Goal: Transaction & Acquisition: Obtain resource

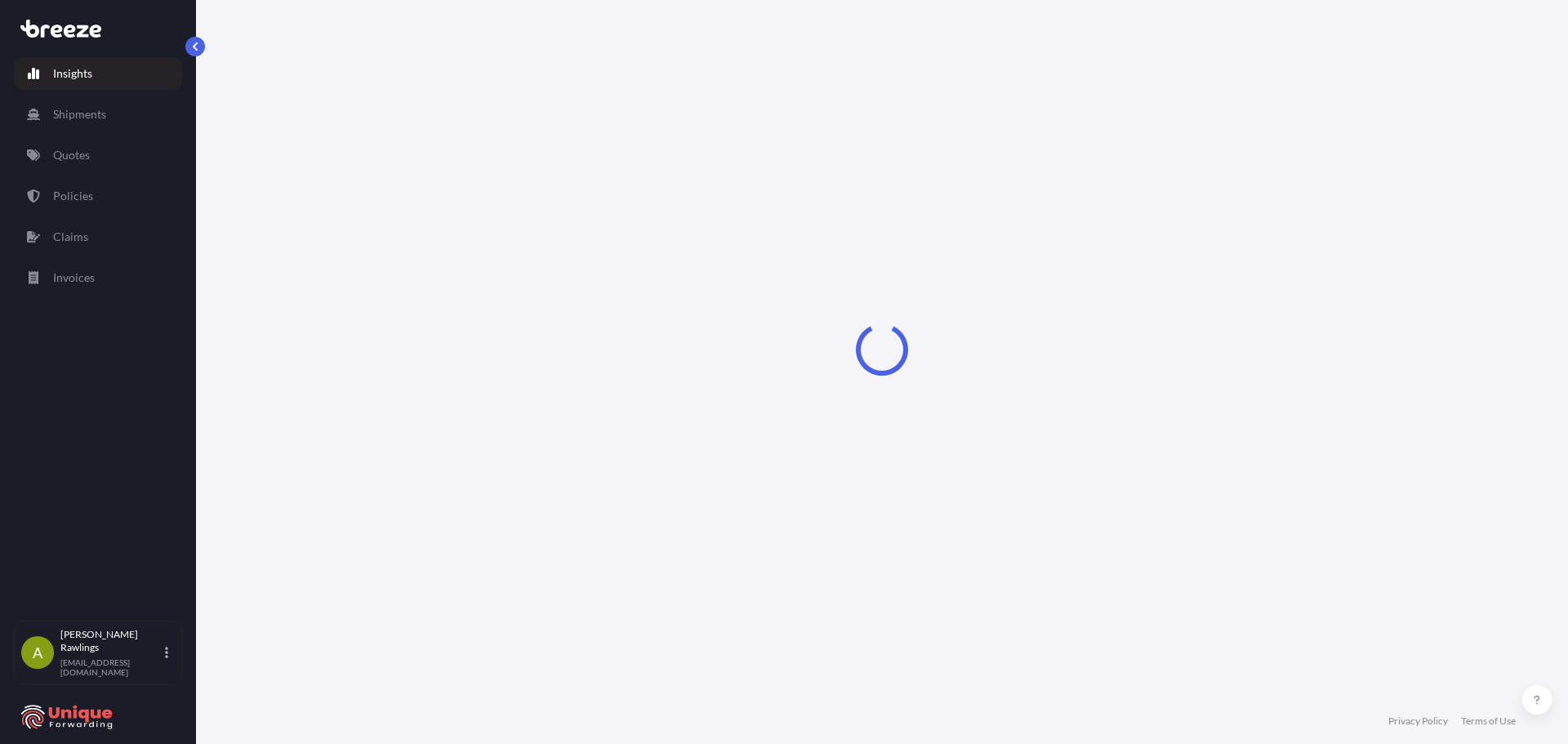
select select "2025"
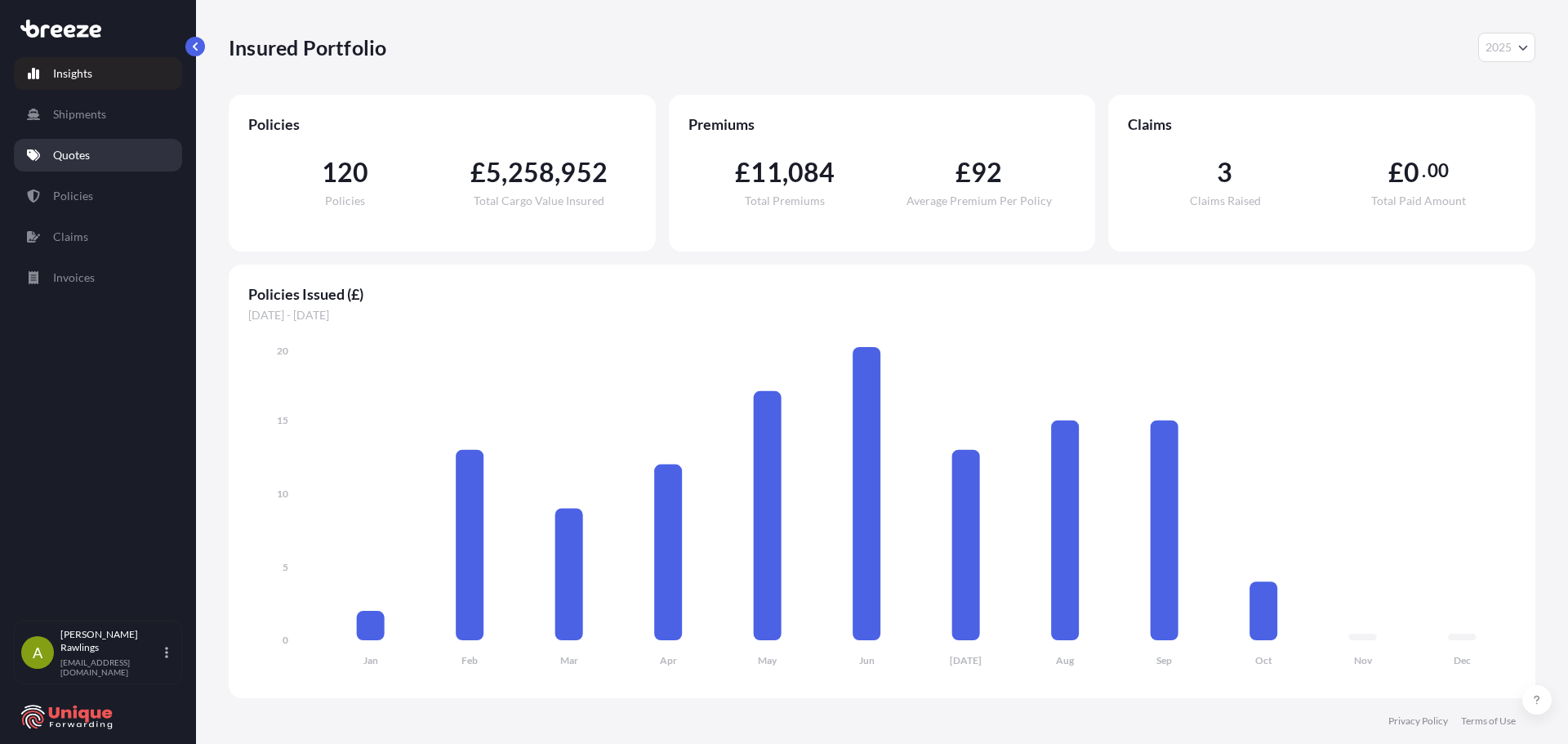
click at [93, 156] on link "Quotes" at bounding box center [98, 155] width 169 height 32
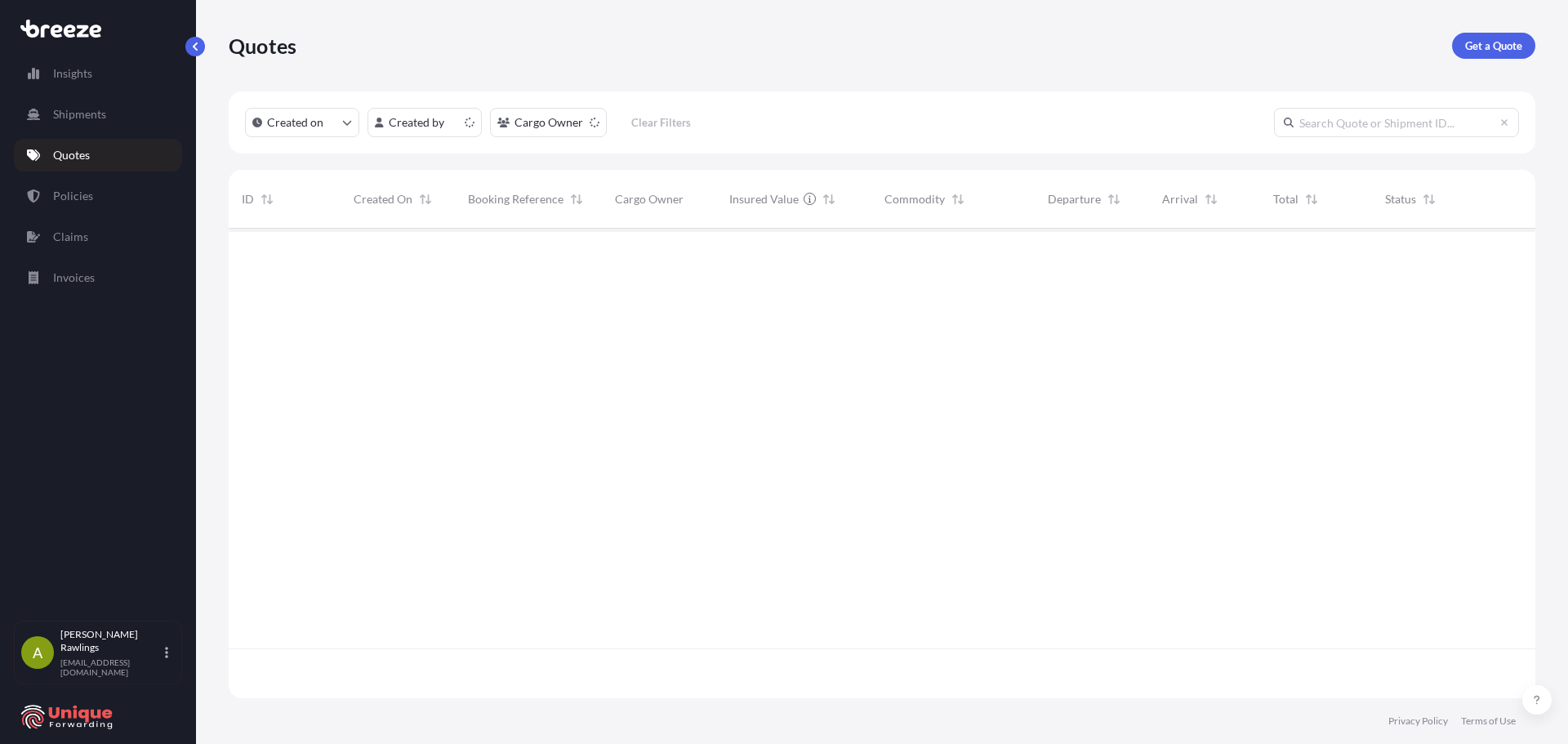
scroll to position [467, 1295]
click at [528, 125] on html "Insights Shipments Quotes Policies Claims Invoices A [PERSON_NAME] [EMAIL_ADDRE…" at bounding box center [784, 372] width 1568 height 744
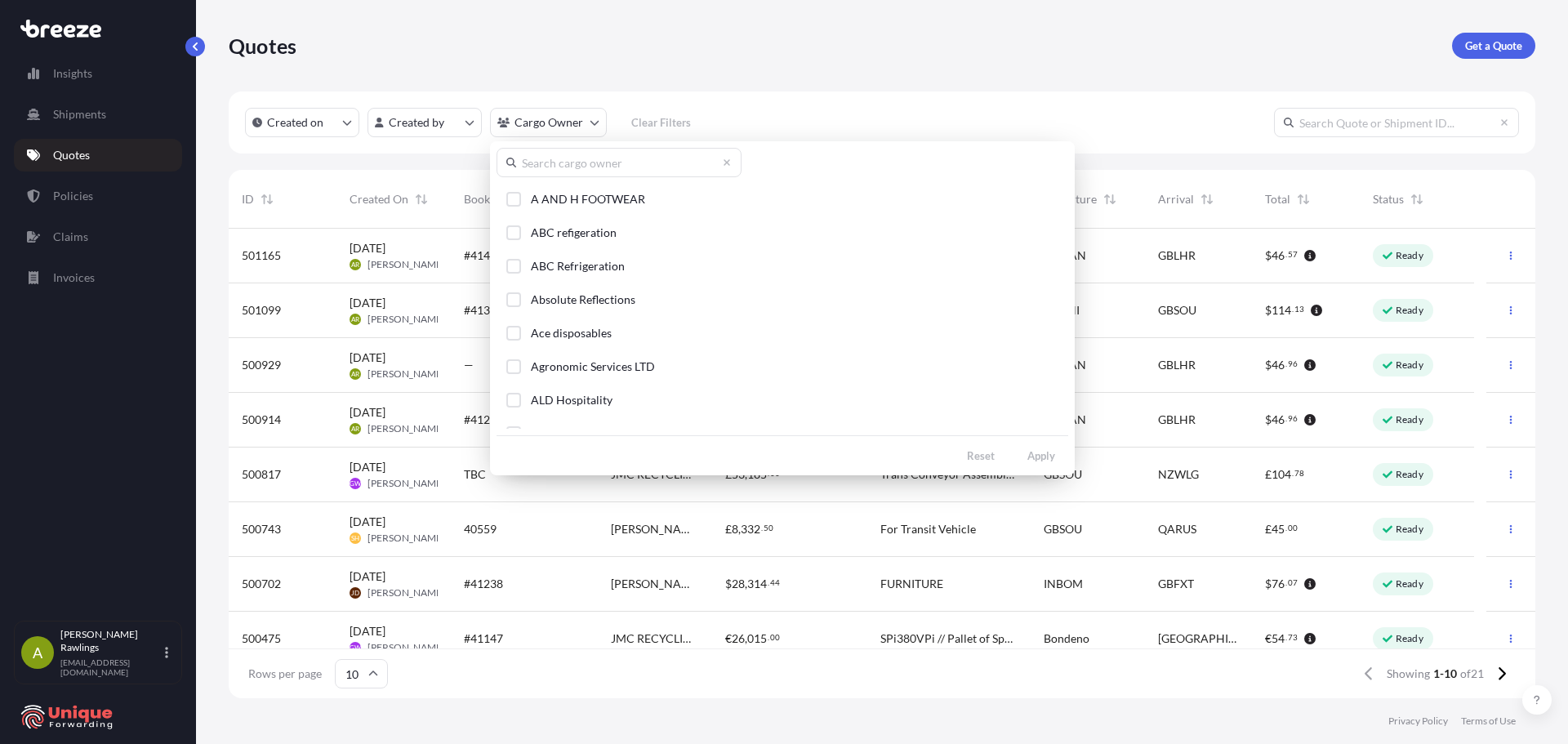
click at [577, 166] on input "text" at bounding box center [618, 162] width 245 height 30
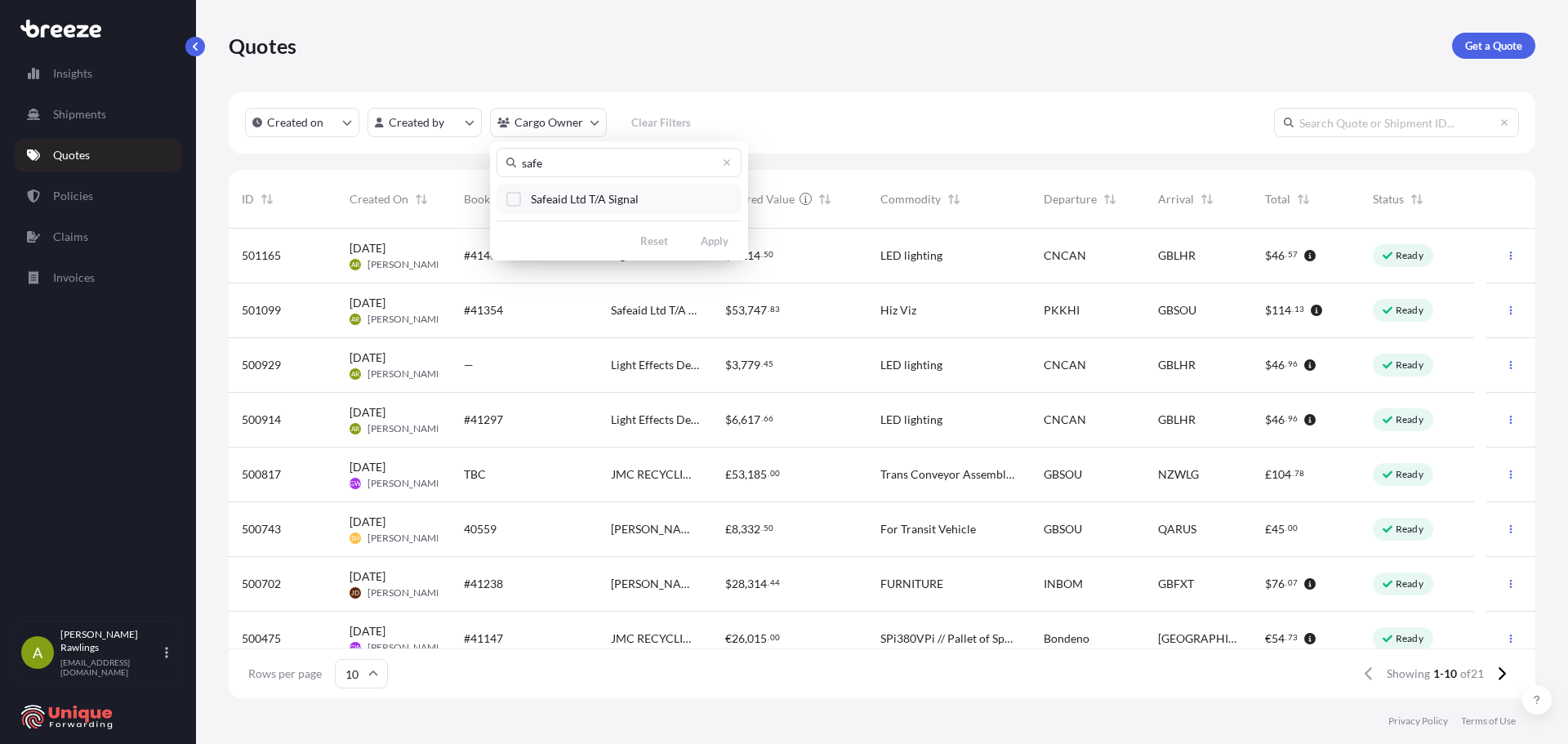
type input "safe"
click at [585, 199] on span "Safeaid Ltd T/A Signal" at bounding box center [584, 199] width 108 height 16
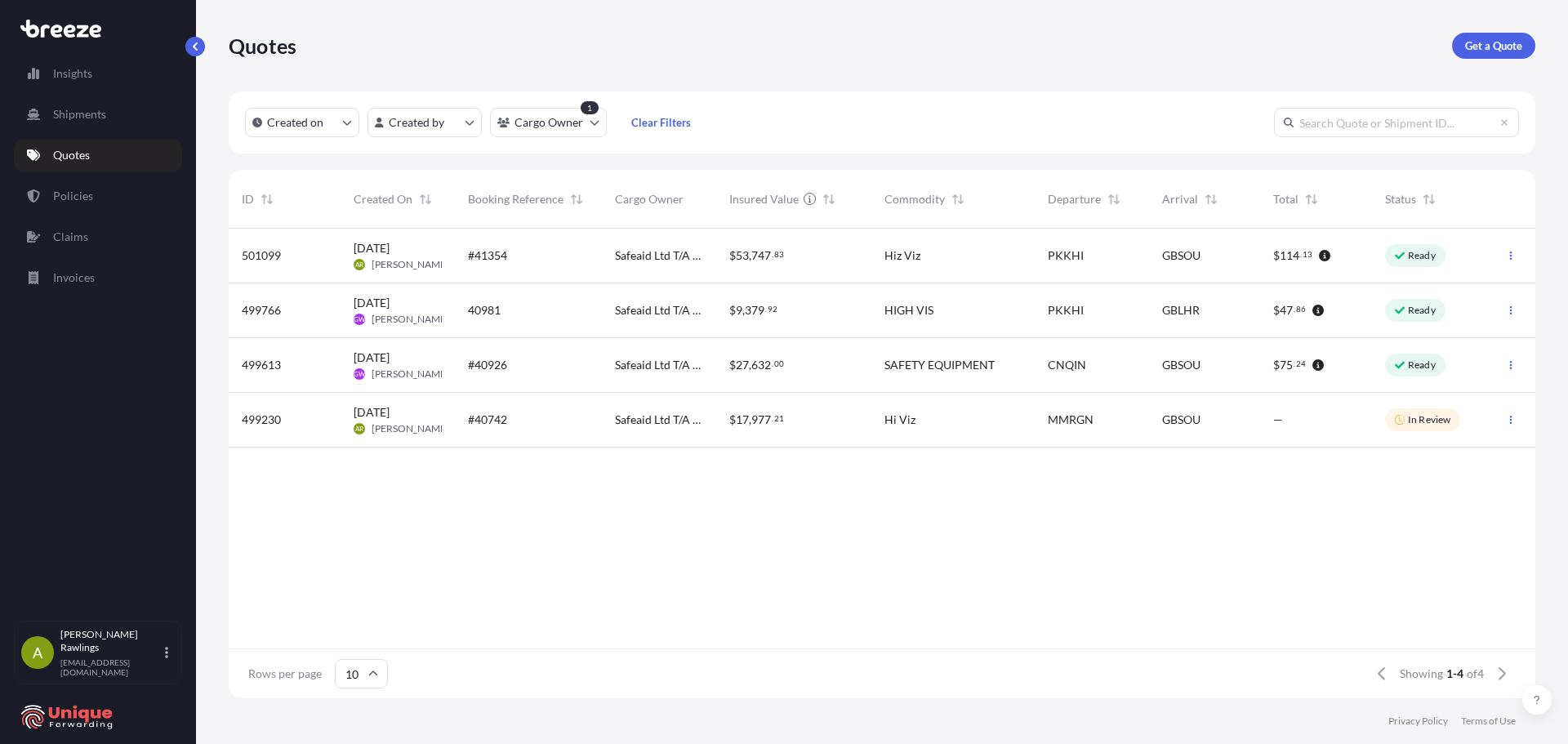
click at [808, 255] on div "$ 53 , 747 . 83" at bounding box center [794, 255] width 129 height 16
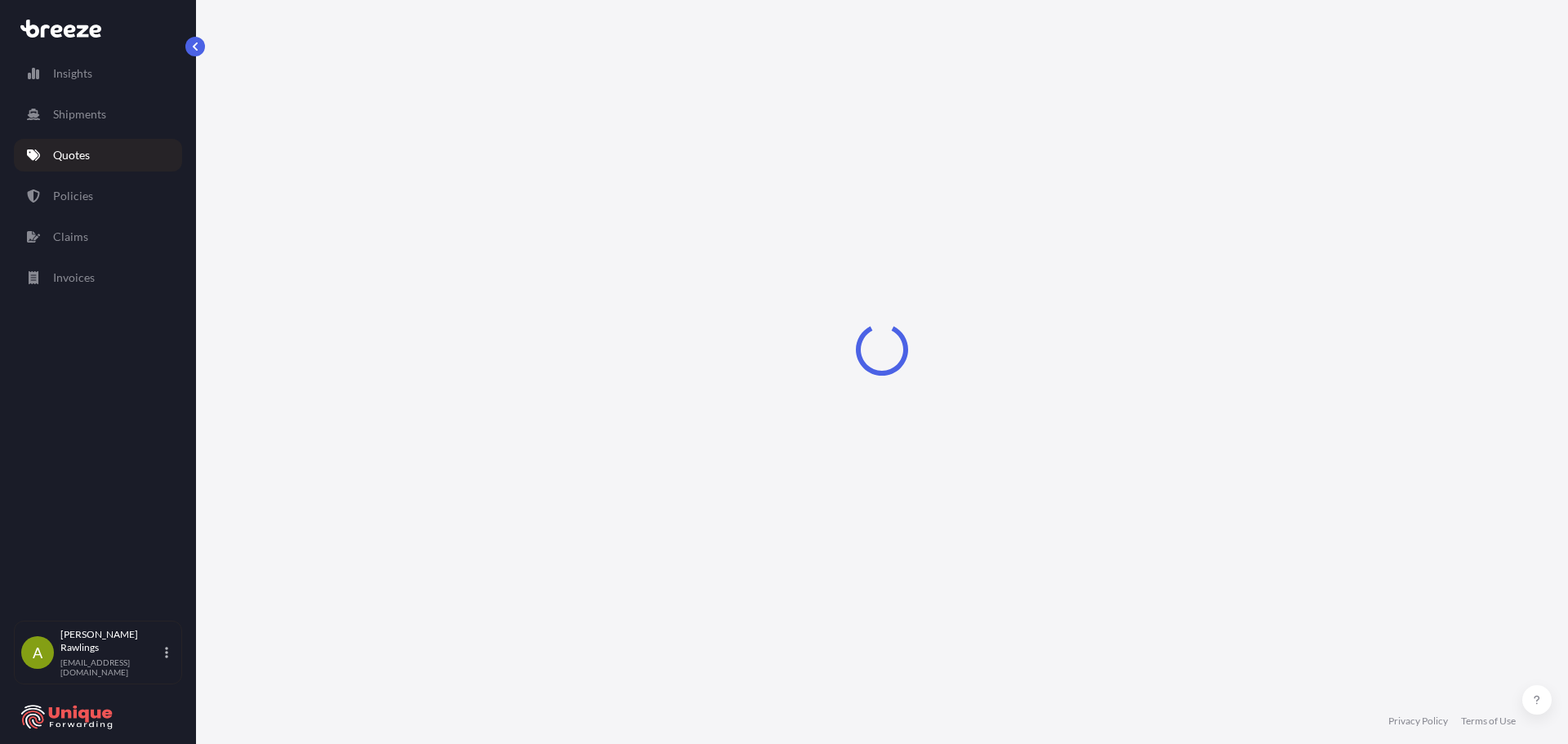
select select "Road"
select select "Sea"
select select "Road"
select select "1"
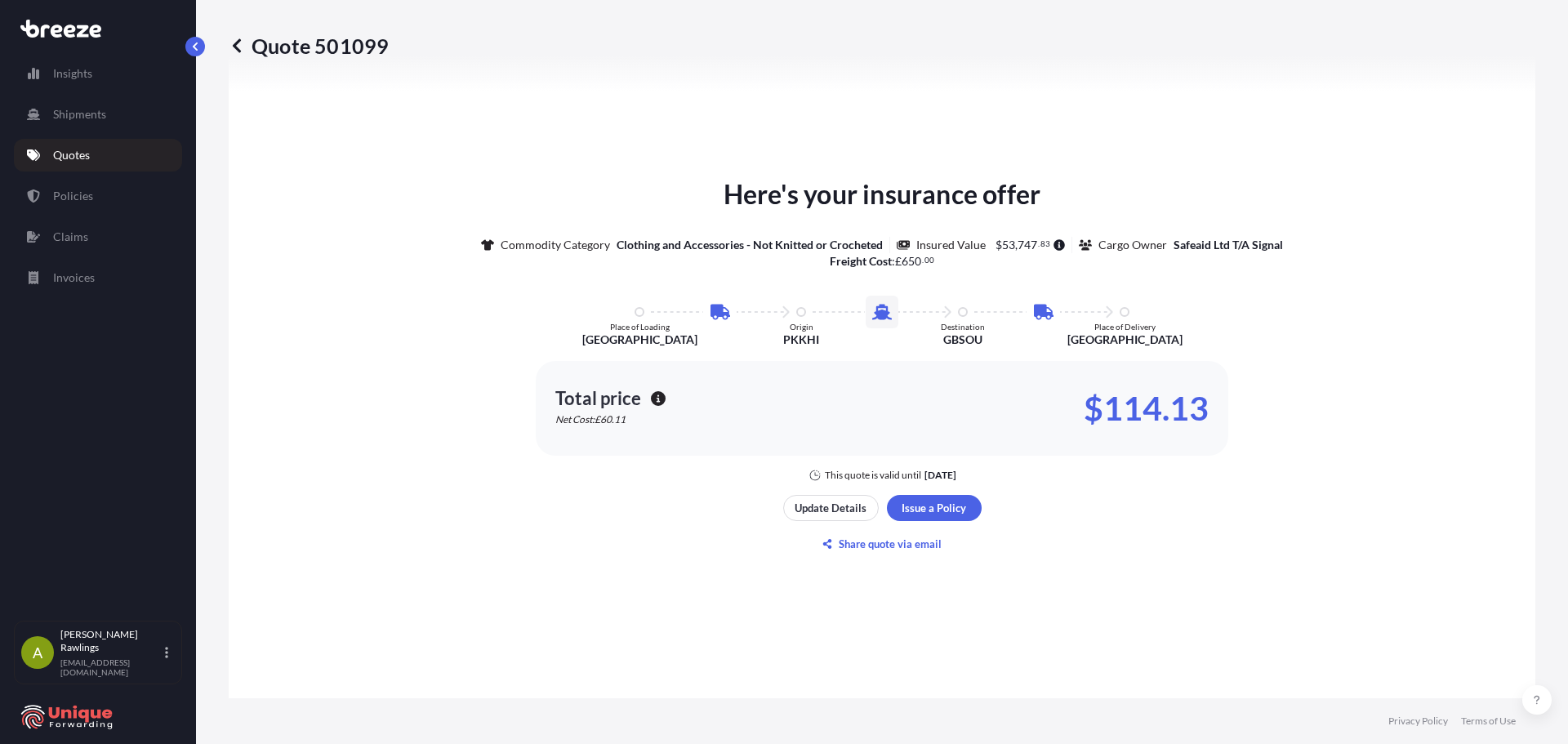
scroll to position [898, 0]
click at [860, 546] on p "Share quote via email" at bounding box center [890, 542] width 103 height 16
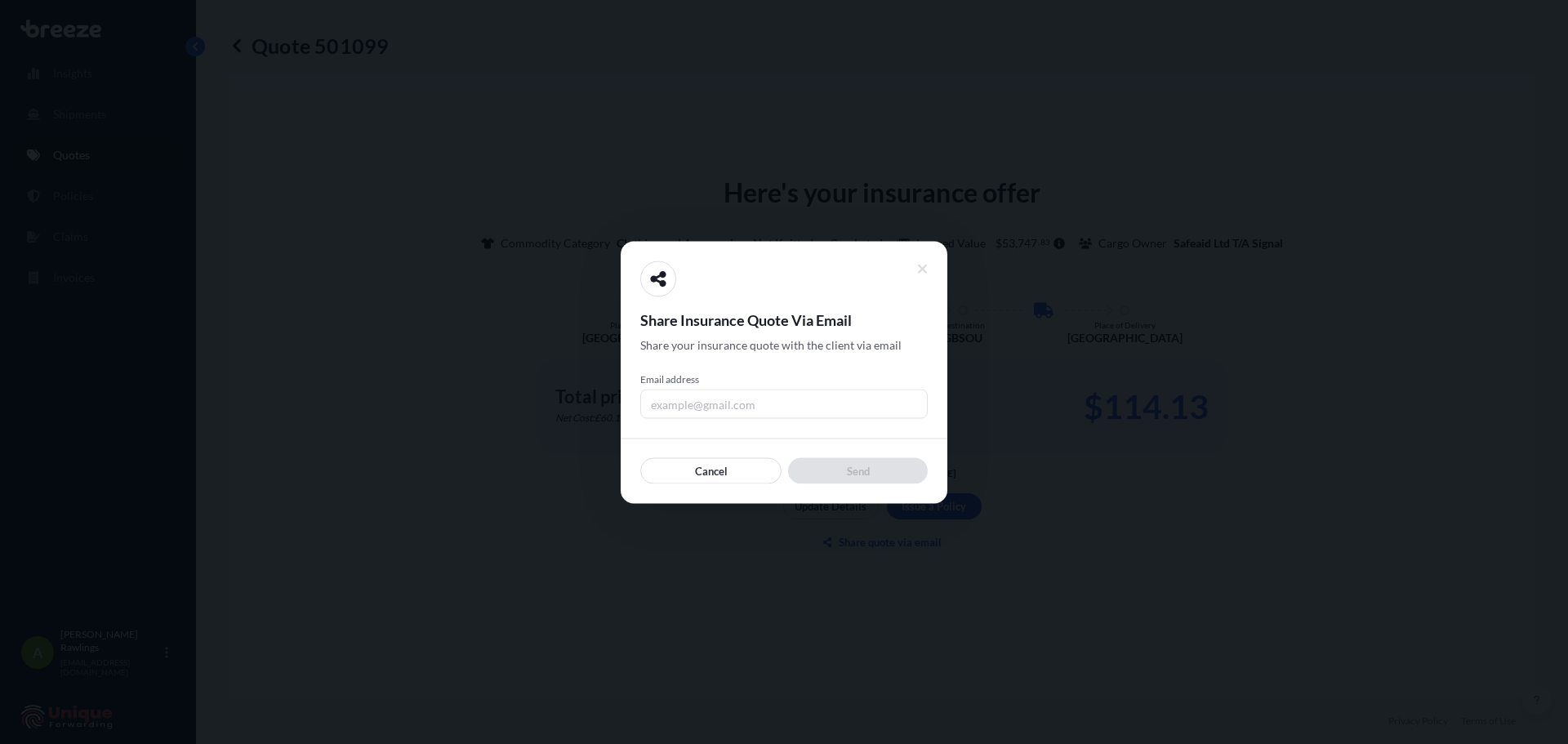
click at [745, 392] on input "Email address" at bounding box center [784, 403] width 288 height 30
type input "[EMAIL_ADDRESS][DOMAIN_NAME]"
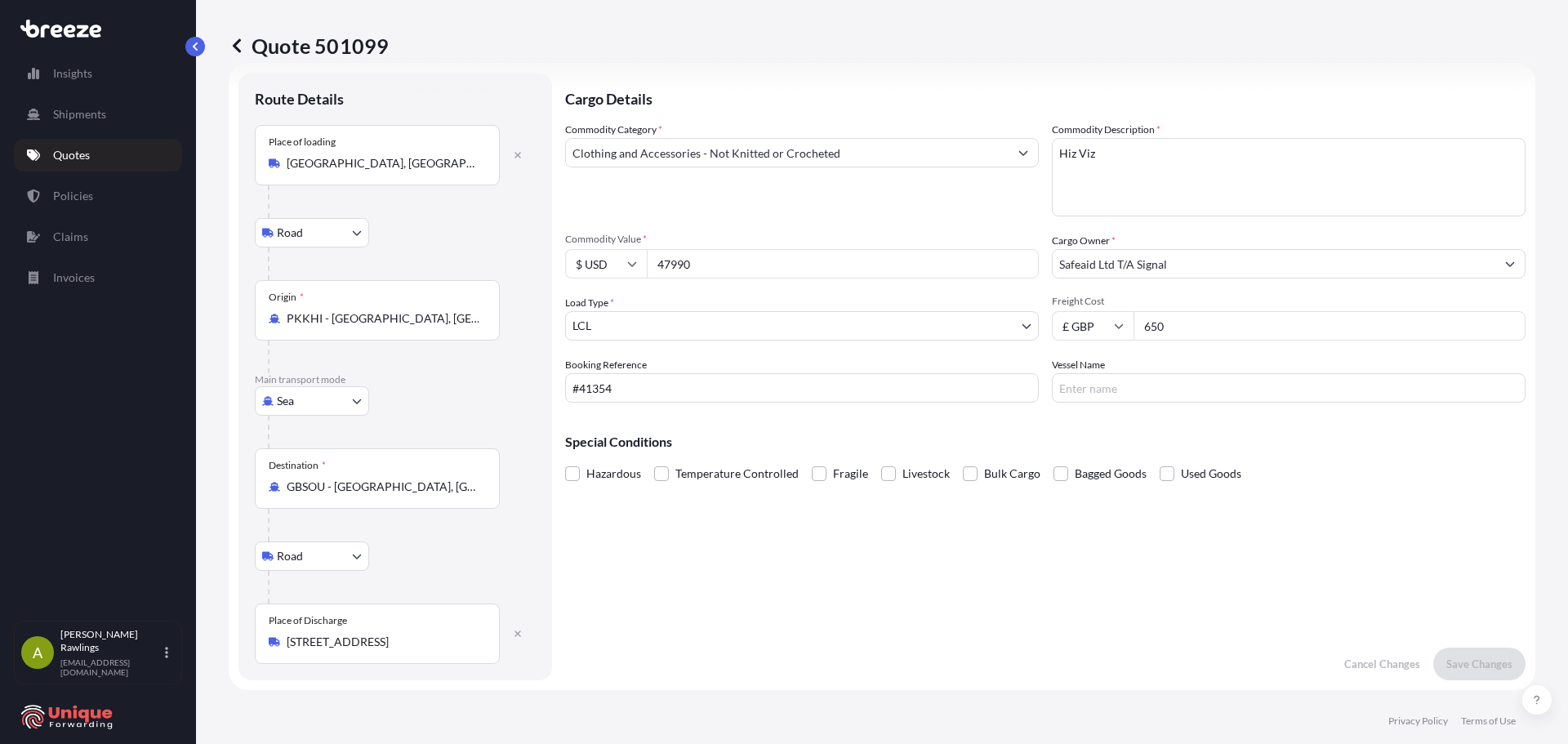
scroll to position [0, 0]
